Goal: Obtain resource: Obtain resource

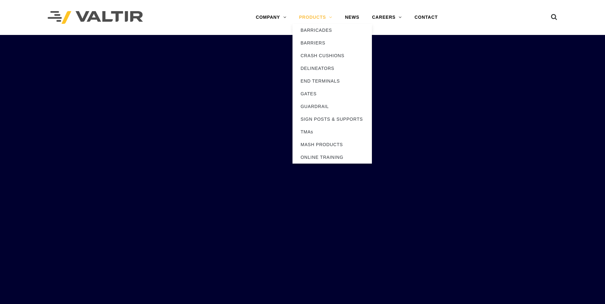
click at [318, 17] on link "PRODUCTS" at bounding box center [315, 17] width 46 height 13
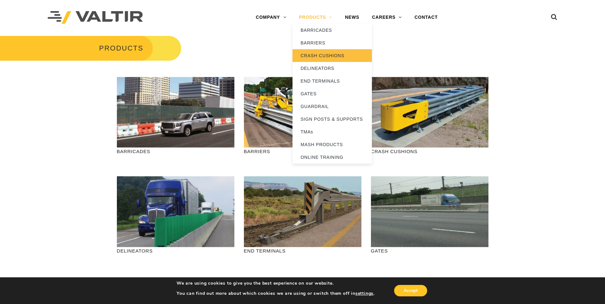
click at [316, 56] on link "CRASH CUSHIONS" at bounding box center [331, 55] width 79 height 13
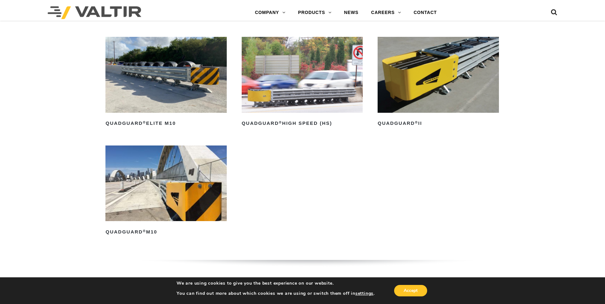
scroll to position [540, 0]
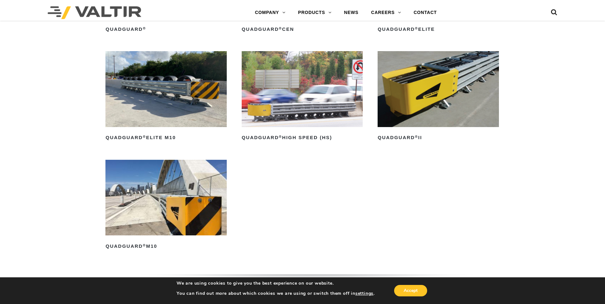
click at [433, 84] on img at bounding box center [437, 89] width 121 height 76
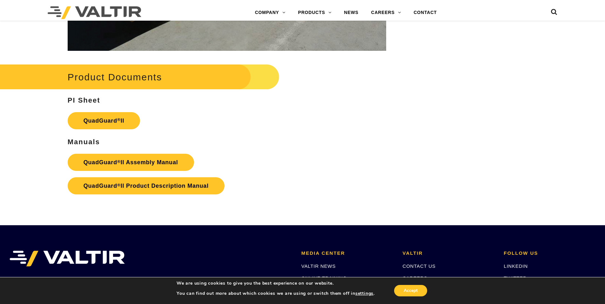
scroll to position [1238, 0]
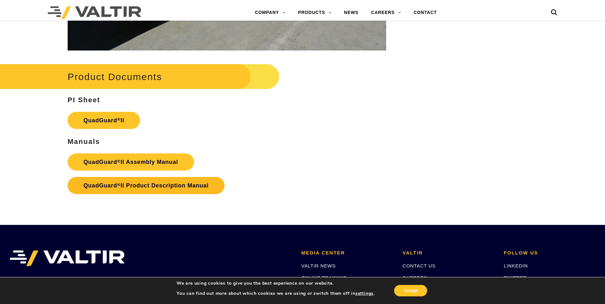
click at [163, 182] on strong "QuadGuard ® II Product Description Manual" at bounding box center [145, 185] width 125 height 6
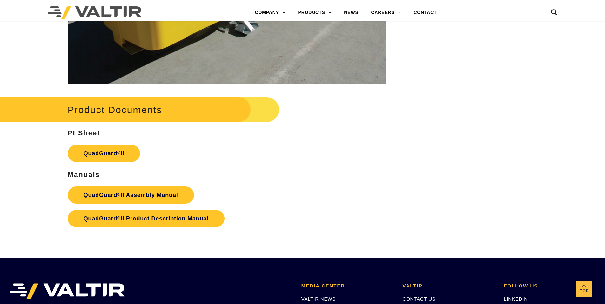
scroll to position [1079, 0]
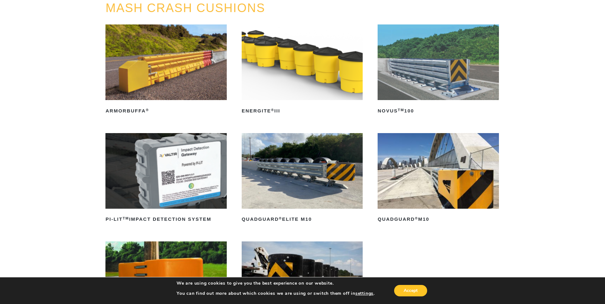
scroll to position [127, 0]
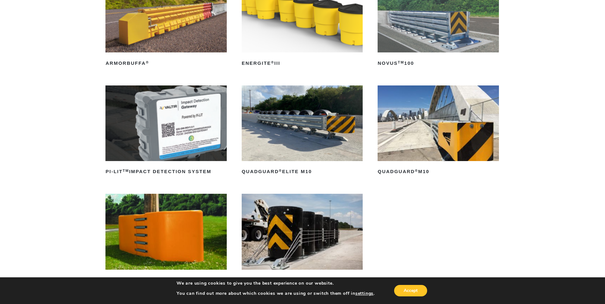
click at [425, 122] on img at bounding box center [437, 123] width 121 height 76
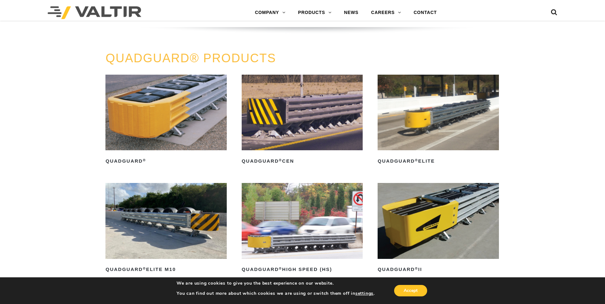
scroll to position [444, 0]
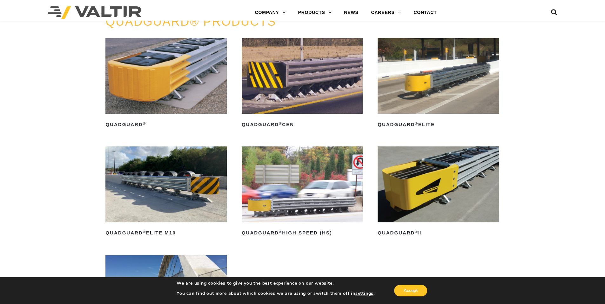
click at [421, 191] on img at bounding box center [437, 184] width 121 height 76
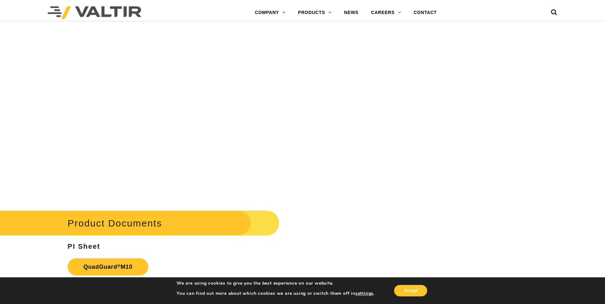
scroll to position [2349, 0]
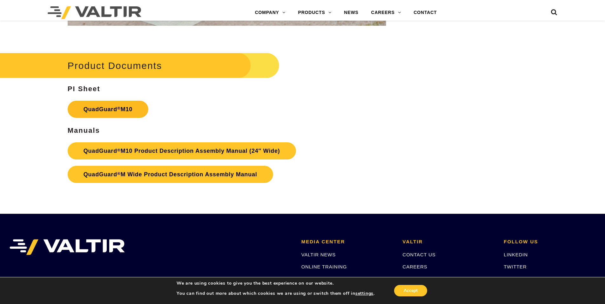
click at [116, 112] on link "QuadGuard ® M10" at bounding box center [108, 109] width 81 height 17
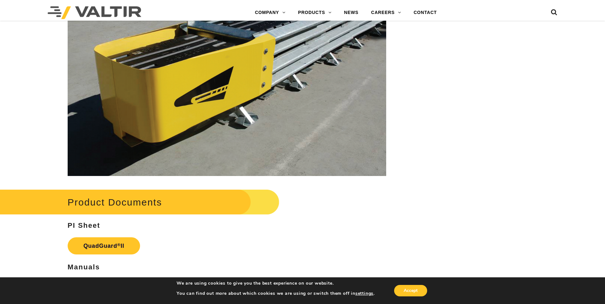
scroll to position [1143, 0]
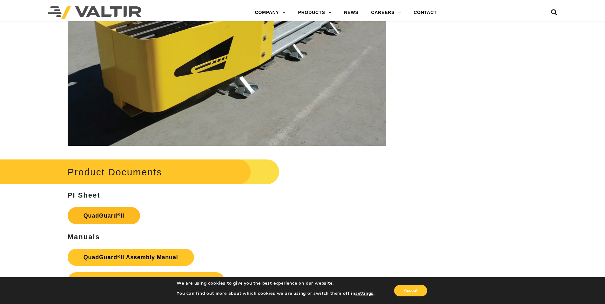
click at [120, 212] on sup "®" at bounding box center [118, 214] width 3 height 5
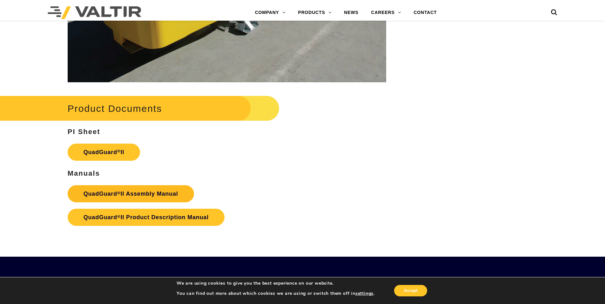
click at [163, 185] on link "QuadGuard ® II Assembly Manual" at bounding box center [131, 193] width 126 height 17
